Goal: Navigation & Orientation: Find specific page/section

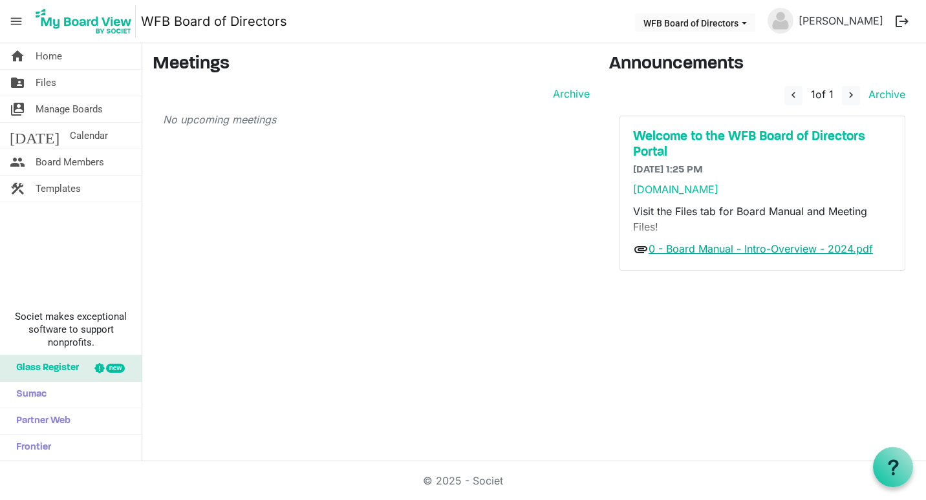
click at [724, 250] on link "0 - Board Manual - Intro-Overview - 2024.pdf" at bounding box center [760, 248] width 224 height 13
click at [560, 97] on link "Archive" at bounding box center [569, 94] width 42 height 16
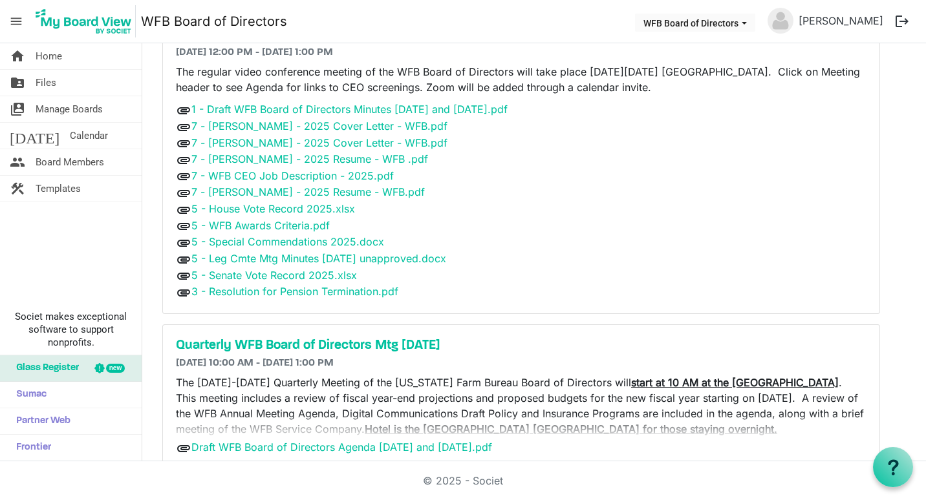
scroll to position [623, 0]
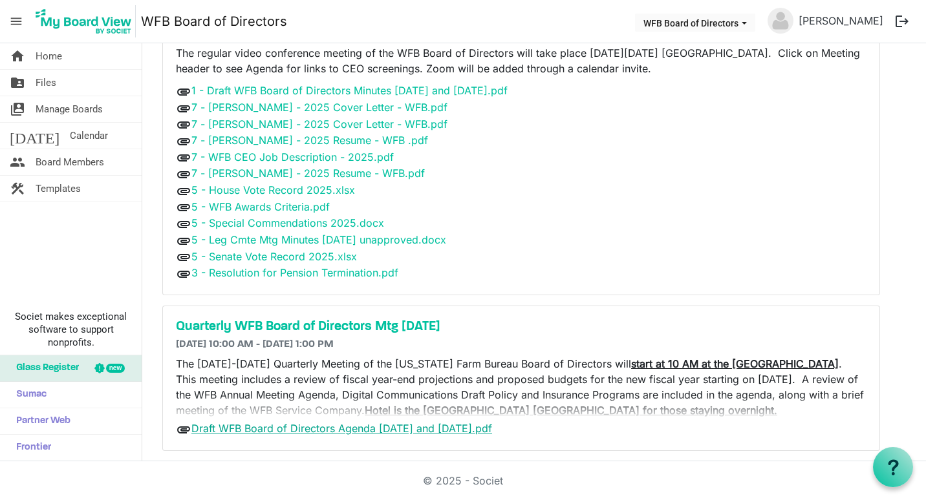
click at [361, 429] on link "Draft WFB Board of Directors Agenda 9-18 and 9-19-2025.pdf" at bounding box center [341, 428] width 301 height 13
click at [48, 81] on span "Files" at bounding box center [46, 83] width 21 height 26
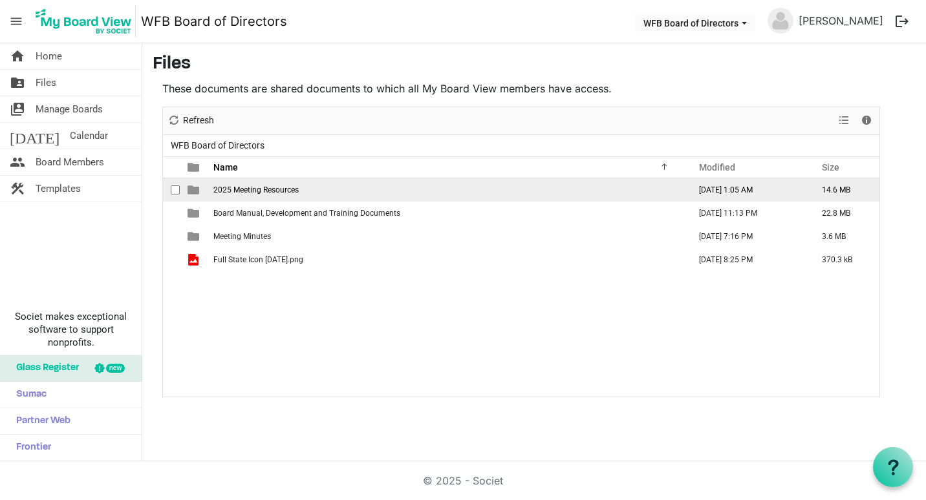
click at [265, 190] on span "2025 Meeting Resources" at bounding box center [255, 190] width 85 height 9
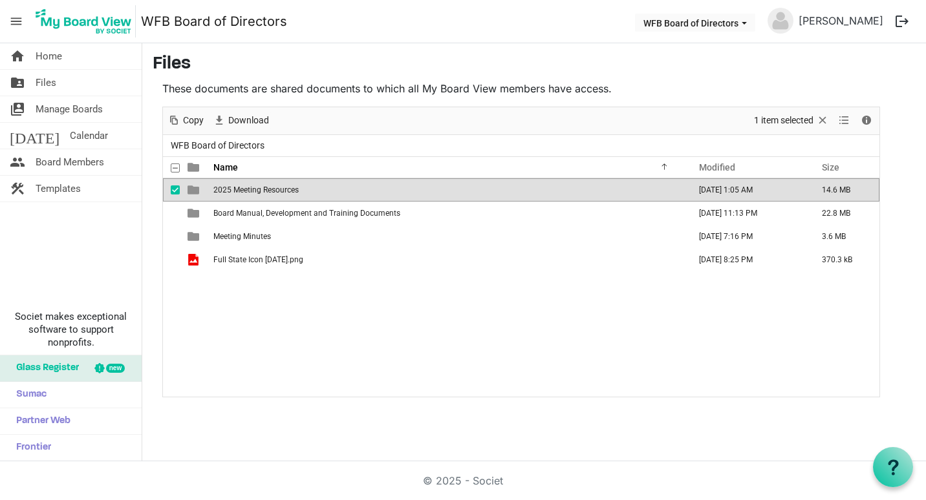
click at [265, 190] on span "2025 Meeting Resources" at bounding box center [255, 190] width 85 height 9
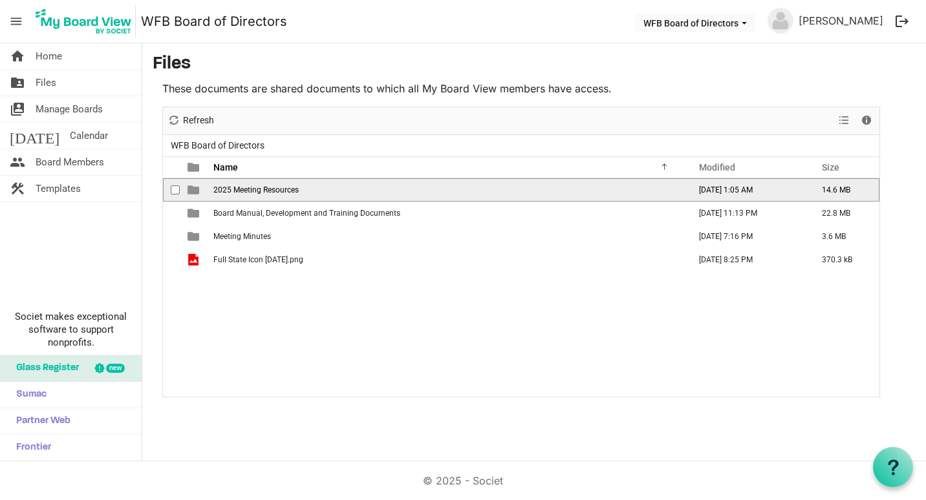
click at [265, 190] on span "2025 Meeting Resources" at bounding box center [255, 190] width 85 height 9
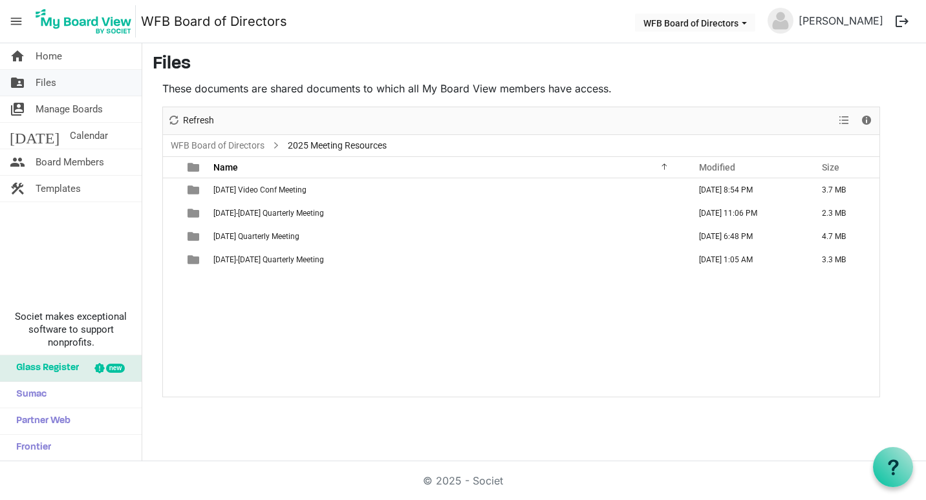
click at [39, 80] on span "Files" at bounding box center [46, 83] width 21 height 26
click at [48, 52] on span "Home" at bounding box center [49, 56] width 27 height 26
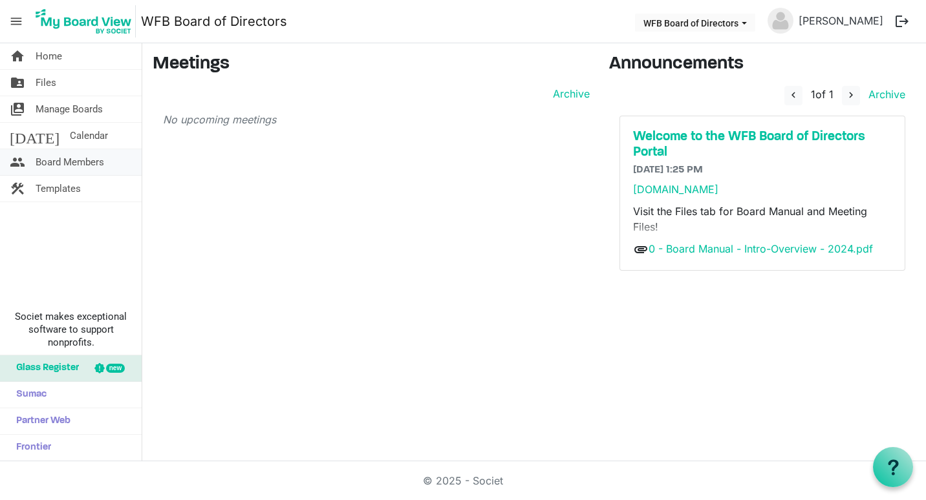
click at [59, 163] on span "Board Members" at bounding box center [70, 162] width 69 height 26
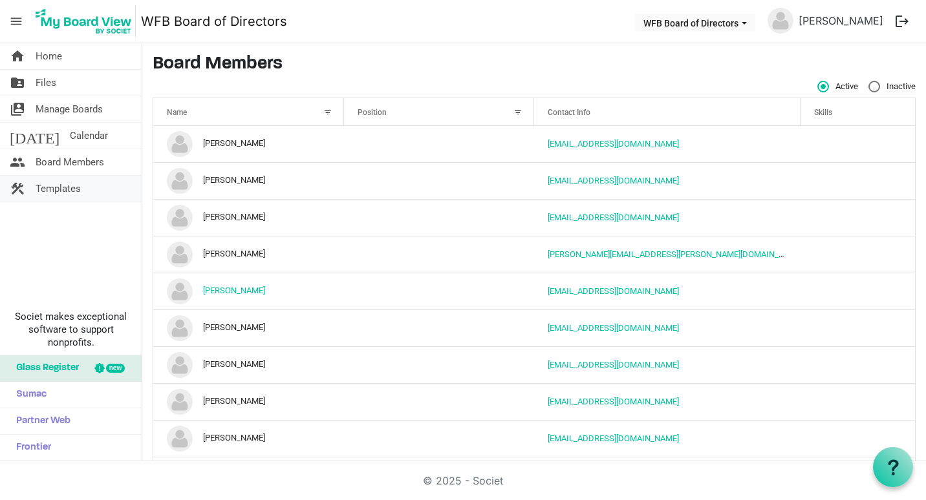
click at [55, 189] on span "Templates" at bounding box center [58, 189] width 45 height 26
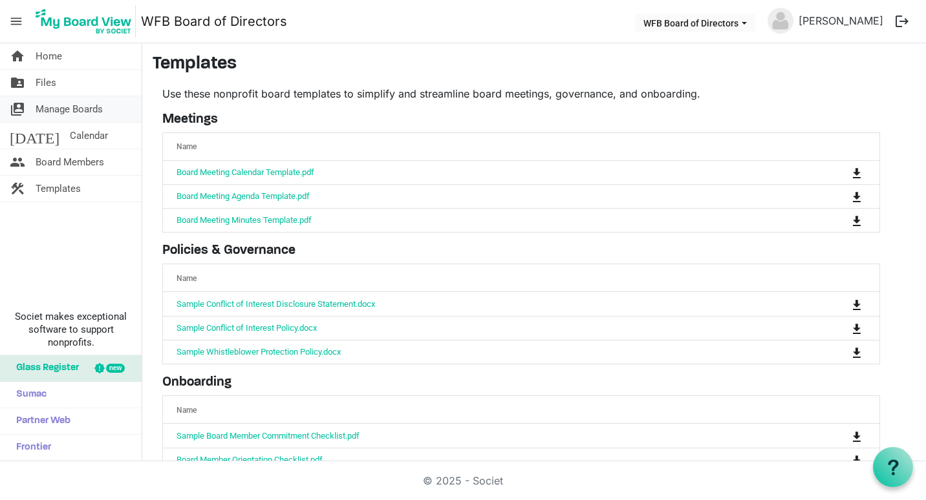
click at [77, 111] on span "Manage Boards" at bounding box center [69, 109] width 67 height 26
